Goal: Transaction & Acquisition: Purchase product/service

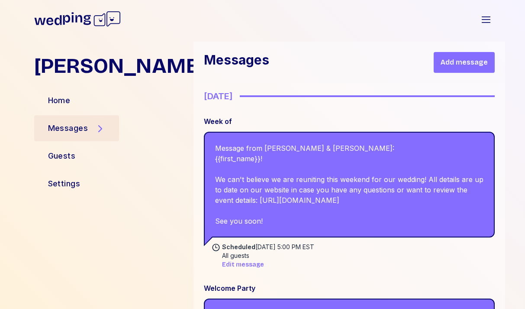
scroll to position [187, 0]
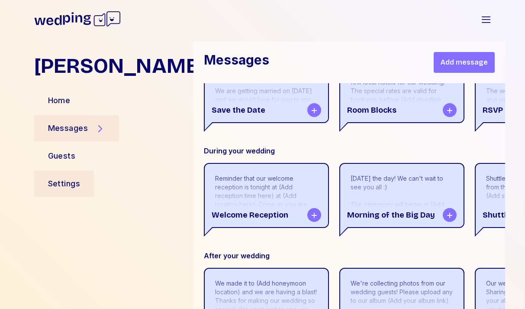
click at [66, 181] on div "Settings" at bounding box center [64, 184] width 32 height 12
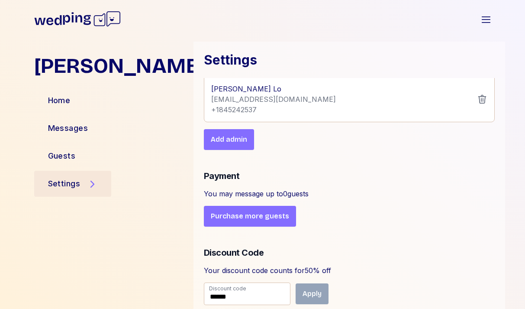
scroll to position [437, 0]
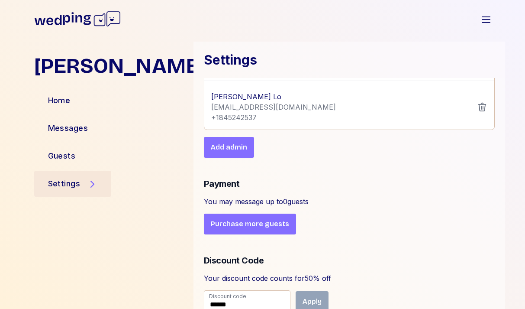
click at [248, 232] on button "Purchase more guests" at bounding box center [250, 224] width 92 height 21
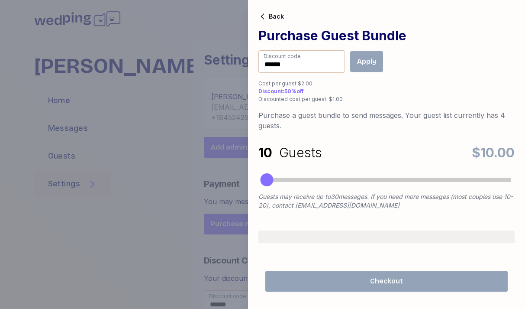
click at [363, 184] on div at bounding box center [387, 179] width 256 height 11
click at [367, 177] on div at bounding box center [387, 179] width 256 height 11
click at [390, 179] on div at bounding box center [387, 180] width 250 height 4
click at [373, 181] on div at bounding box center [387, 180] width 250 height 4
drag, startPoint x: 371, startPoint y: 179, endPoint x: 356, endPoint y: 180, distance: 15.6
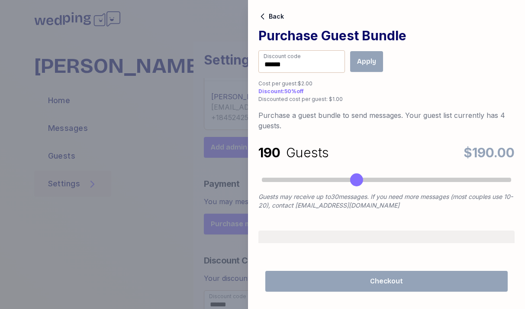
click at [356, 180] on div "Accessibility label" at bounding box center [356, 179] width 13 height 13
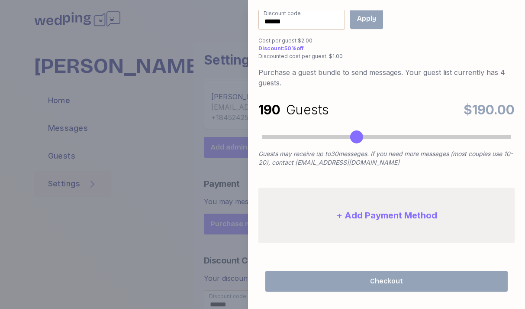
click at [368, 207] on button "+ Add Payment Method" at bounding box center [387, 215] width 256 height 55
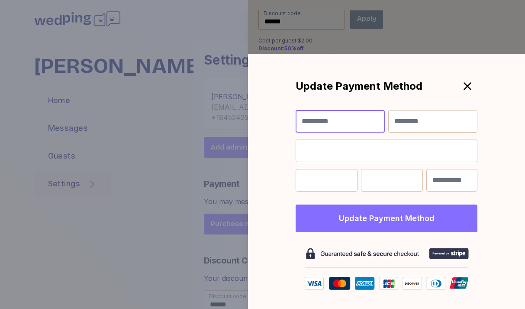
click at [350, 119] on input "First Name" at bounding box center [340, 121] width 89 height 23
type input "********"
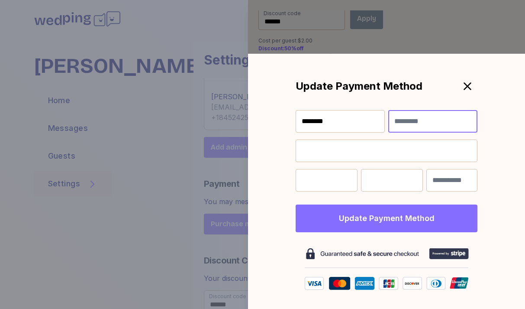
type input "**"
type input "*"
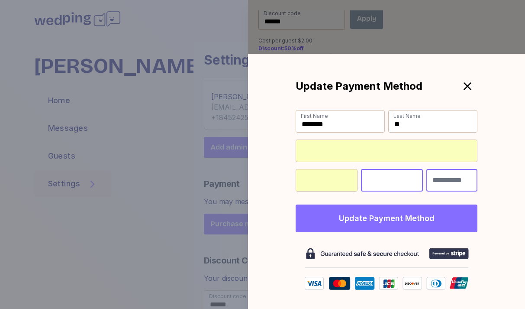
click at [463, 177] on input "Billing Zip" at bounding box center [452, 180] width 51 height 23
type input "*****"
click at [390, 229] on button "Update Payment Method" at bounding box center [387, 218] width 182 height 28
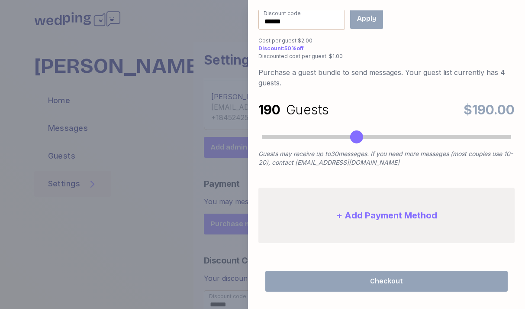
click at [204, 65] on div at bounding box center [262, 154] width 525 height 309
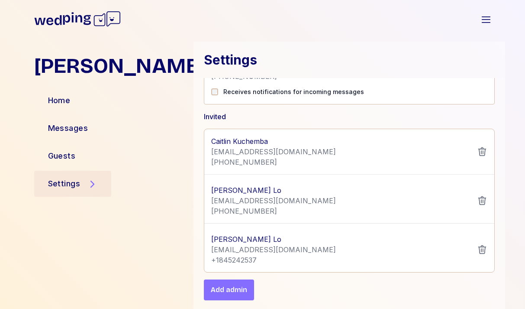
scroll to position [267, 0]
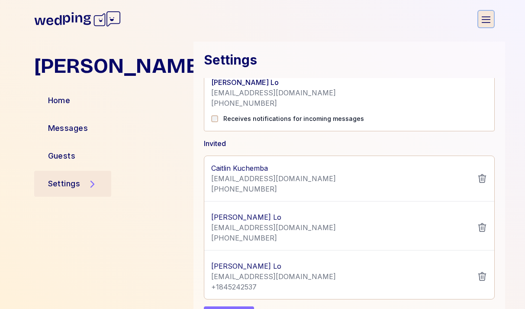
click at [490, 20] on icon "button" at bounding box center [486, 19] width 10 height 10
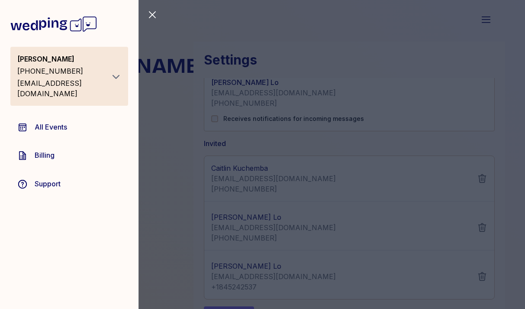
click at [144, 126] on div "Close sidebar Brittany Lo +18452425637 brittany@beautinibyblo.com All Events Bi…" at bounding box center [262, 154] width 525 height 309
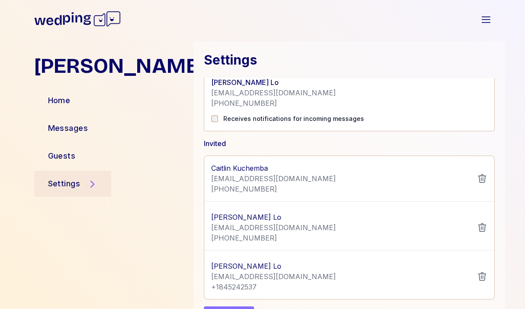
click at [67, 173] on div "Settings" at bounding box center [73, 184] width 78 height 26
click at [68, 184] on div "Settings" at bounding box center [64, 184] width 32 height 12
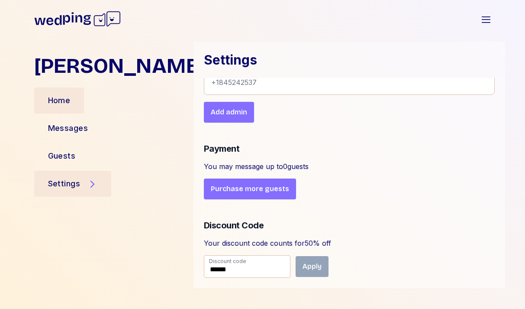
click at [62, 102] on div "Home" at bounding box center [59, 100] width 23 height 12
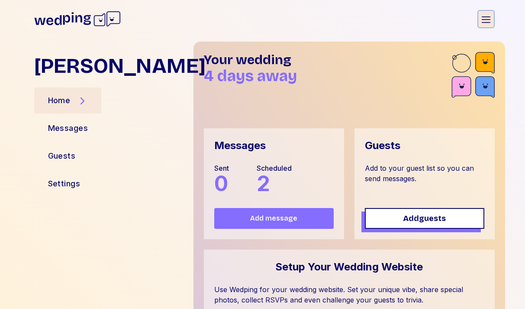
click at [483, 19] on icon "button" at bounding box center [486, 19] width 10 height 10
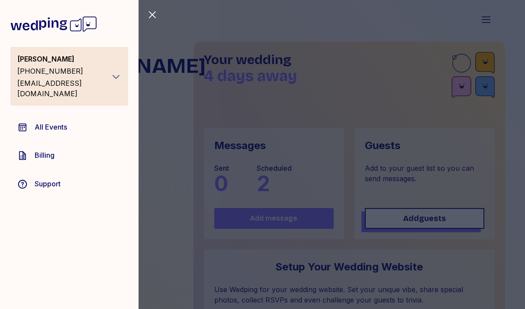
click at [91, 77] on div "Brittany Lo +18452425637 brittany@beautinibyblo.com" at bounding box center [62, 76] width 90 height 45
click at [114, 72] on icon "button" at bounding box center [116, 76] width 10 height 10
click at [91, 91] on button "Logout" at bounding box center [80, 96] width 76 height 16
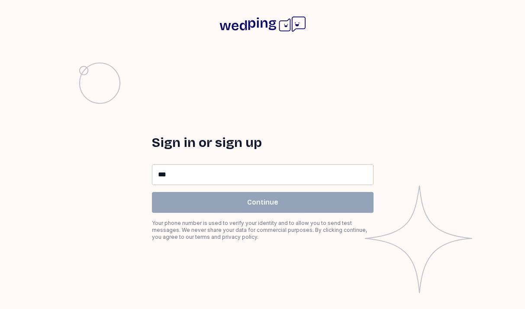
click at [165, 172] on div "Phone Number **" at bounding box center [263, 174] width 222 height 21
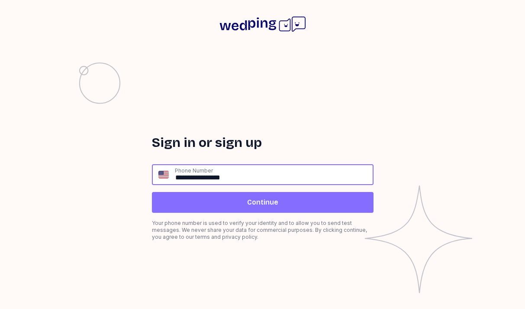
type input "**********"
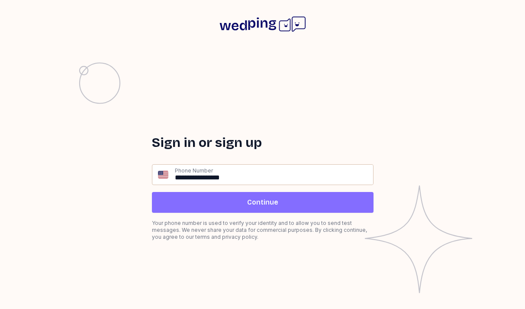
click at [324, 198] on span "Continue" at bounding box center [263, 202] width 208 height 10
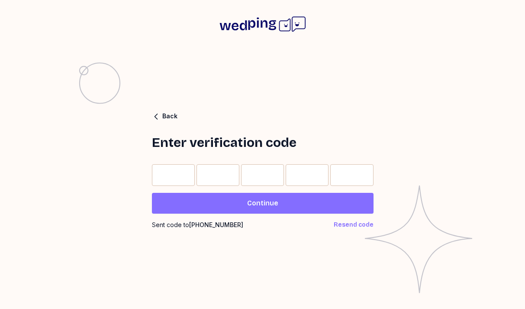
click at [154, 188] on form "Continue Sent code to [PHONE_NUMBER] Resend code" at bounding box center [263, 196] width 222 height 65
click at [161, 176] on input "Please enter OTP character 1" at bounding box center [173, 175] width 43 height 22
type input "*"
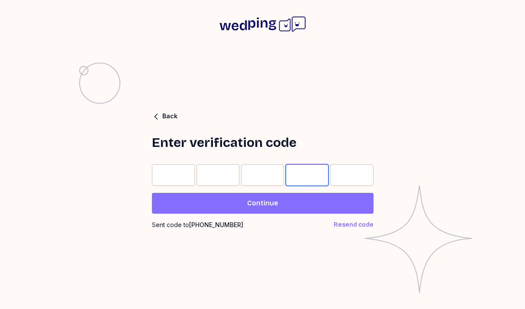
type input "*"
click at [231, 202] on span "Continue" at bounding box center [263, 203] width 208 height 10
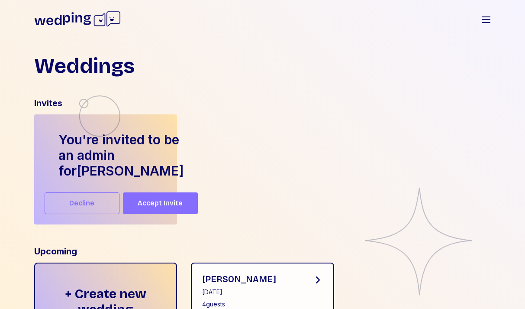
scroll to position [61, 0]
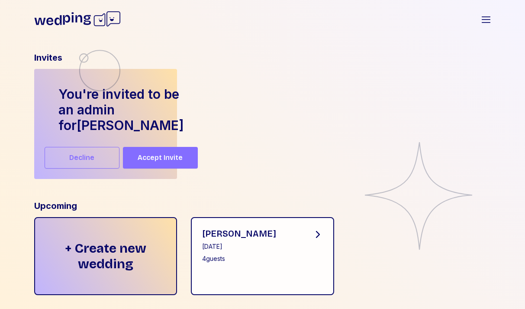
click at [152, 154] on span "Accept Invite" at bounding box center [160, 157] width 45 height 10
click at [138, 159] on span "Accept Invite" at bounding box center [160, 157] width 45 height 10
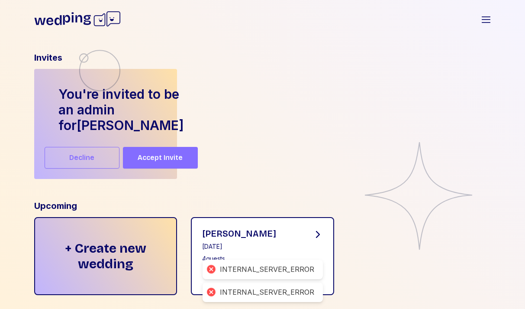
click at [274, 228] on div "[PERSON_NAME] [DATE] 4 guests" at bounding box center [262, 256] width 143 height 78
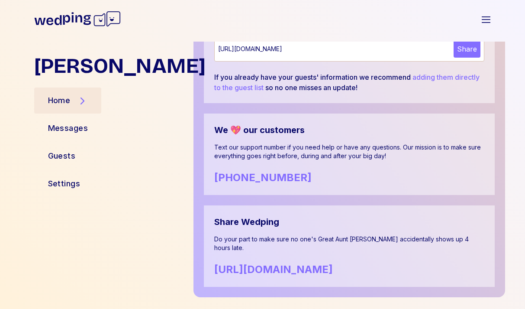
scroll to position [543, 0]
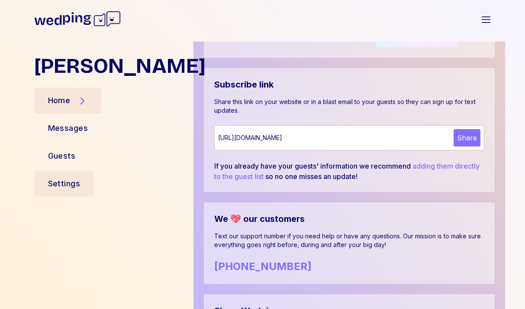
click at [62, 181] on div "Settings" at bounding box center [64, 184] width 32 height 12
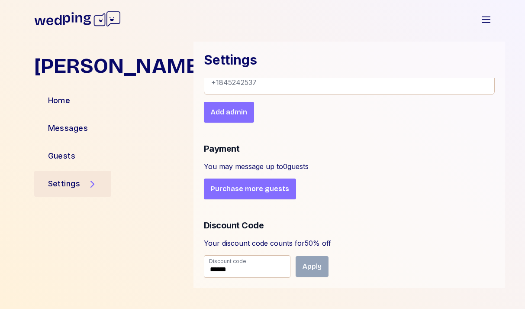
click at [248, 185] on span "Purchase more guests" at bounding box center [250, 189] width 78 height 10
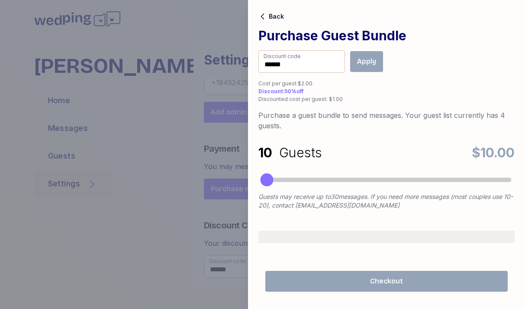
click at [384, 180] on div at bounding box center [387, 180] width 250 height 4
click at [370, 179] on div at bounding box center [387, 180] width 250 height 4
click at [349, 180] on div at bounding box center [387, 180] width 250 height 4
click at [355, 178] on div at bounding box center [387, 180] width 250 height 4
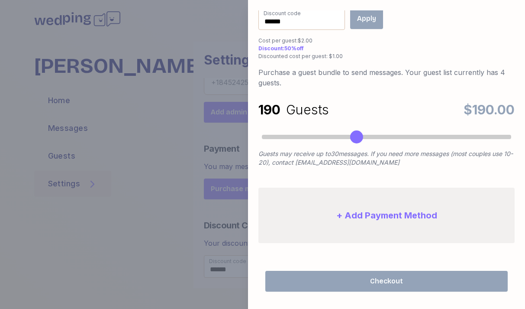
click at [363, 213] on button "+ Add Payment Method" at bounding box center [387, 215] width 256 height 55
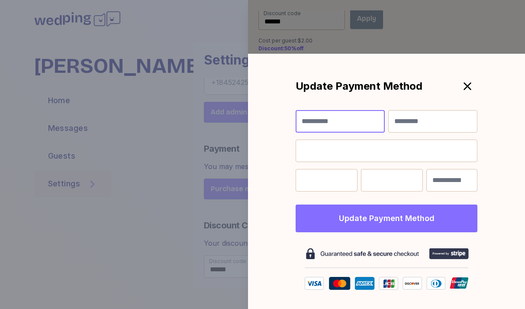
click at [329, 116] on input "First Name" at bounding box center [340, 121] width 89 height 23
type input "********"
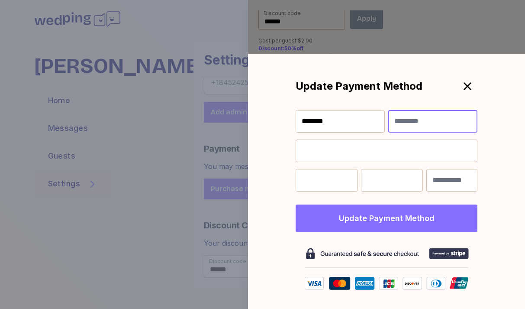
type input "**"
type input "*"
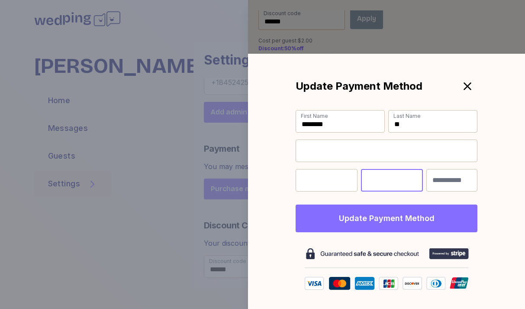
click at [342, 145] on div at bounding box center [387, 150] width 182 height 23
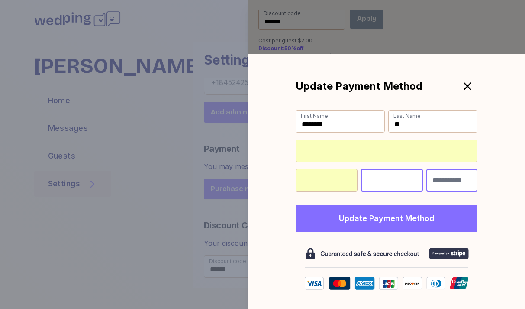
click at [455, 178] on input "Billing Zip" at bounding box center [452, 180] width 51 height 23
type input "*****"
click at [416, 218] on button "Update Payment Method" at bounding box center [387, 218] width 182 height 28
